Goal: Check status

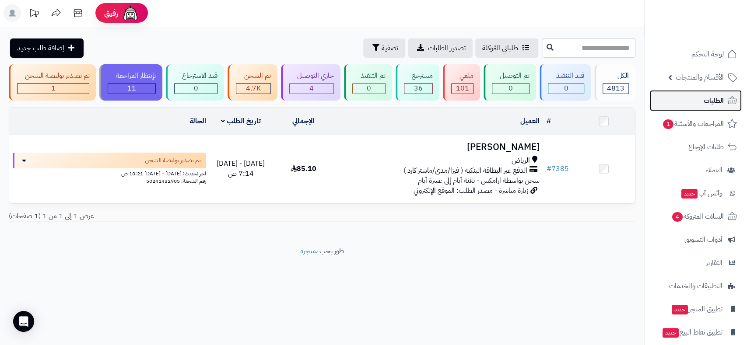
click at [707, 103] on span "الطلبات" at bounding box center [714, 101] width 20 height 12
